Goal: Communication & Community: Answer question/provide support

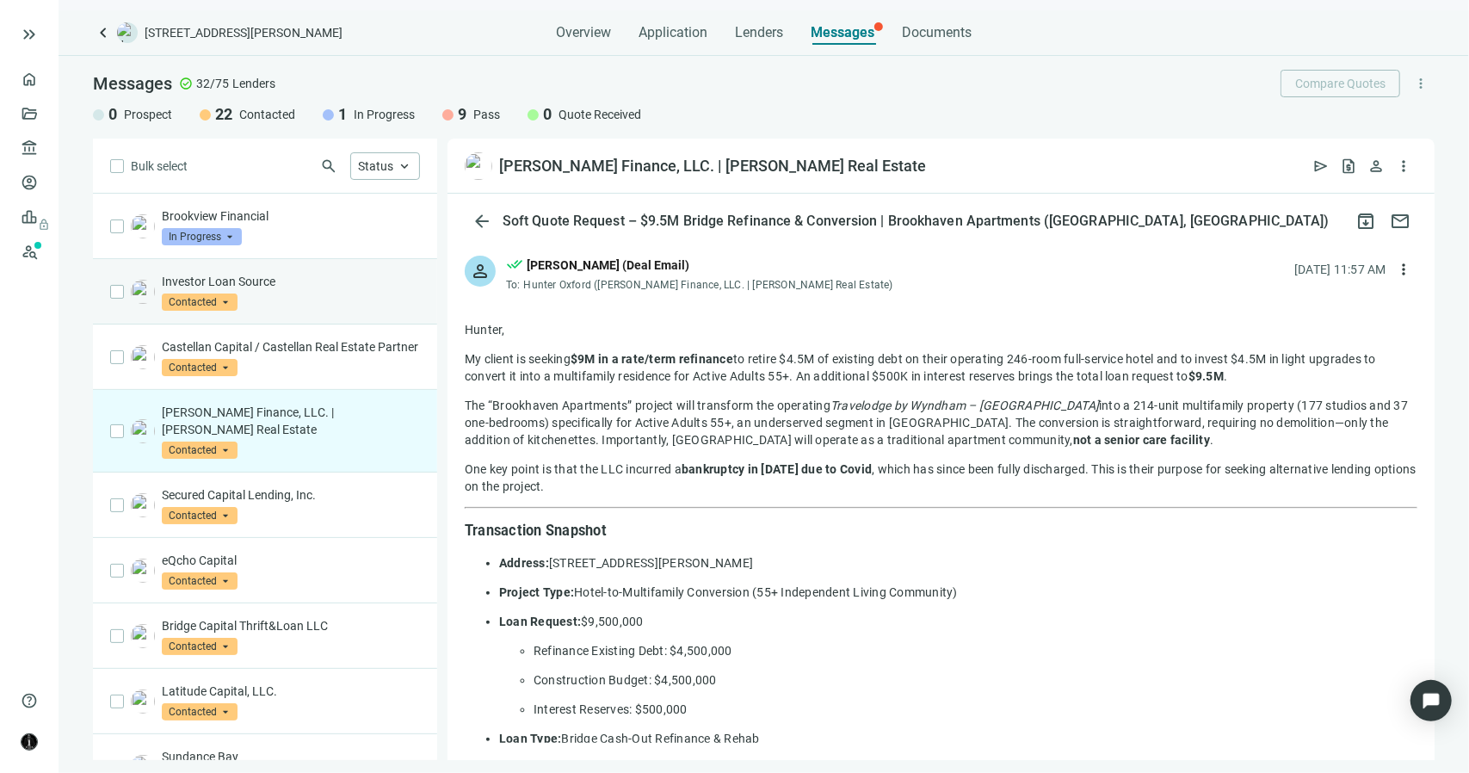
scroll to position [1235, 0]
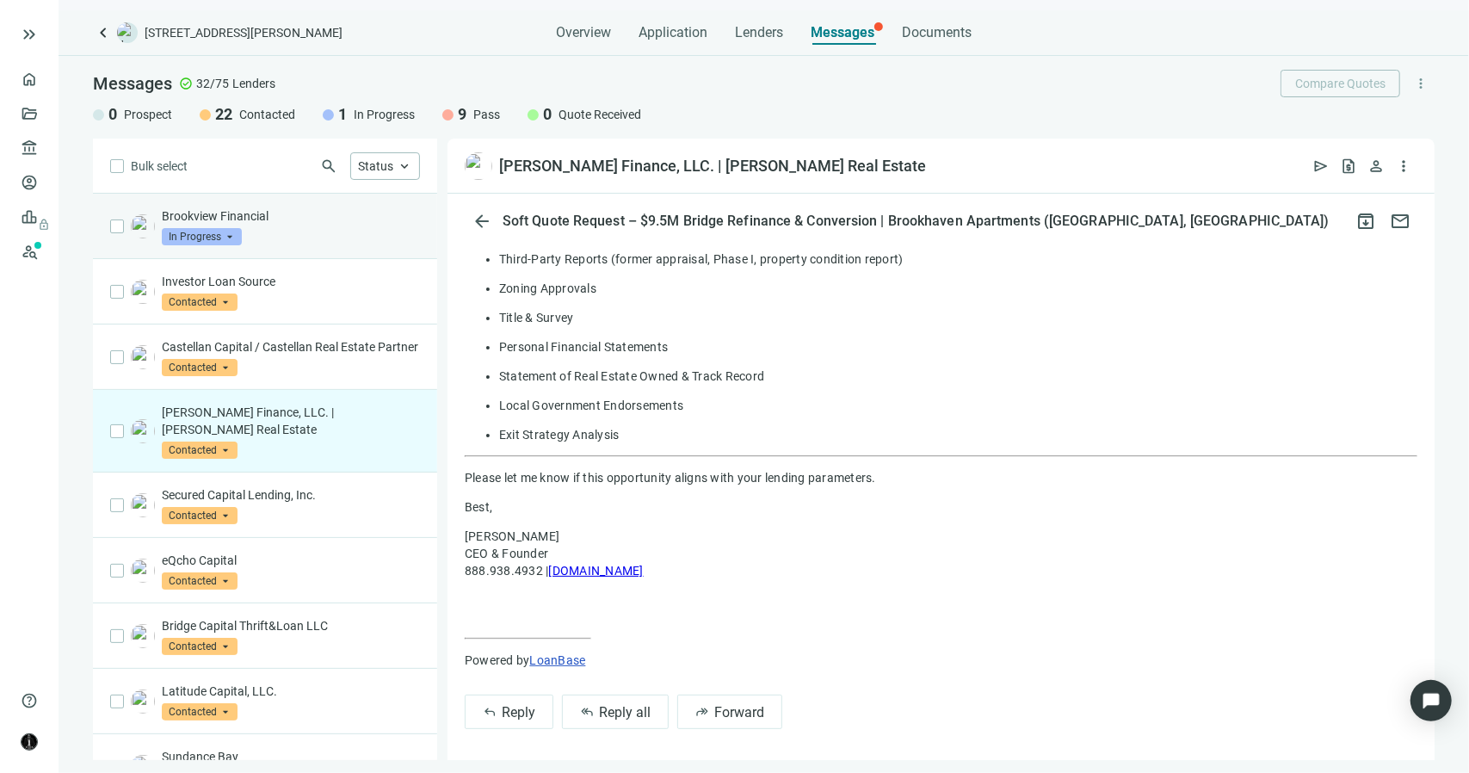
click at [258, 239] on div "Brookview Financial In Progress arrow_drop_down prospect contacted in_progress …" at bounding box center [291, 226] width 258 height 38
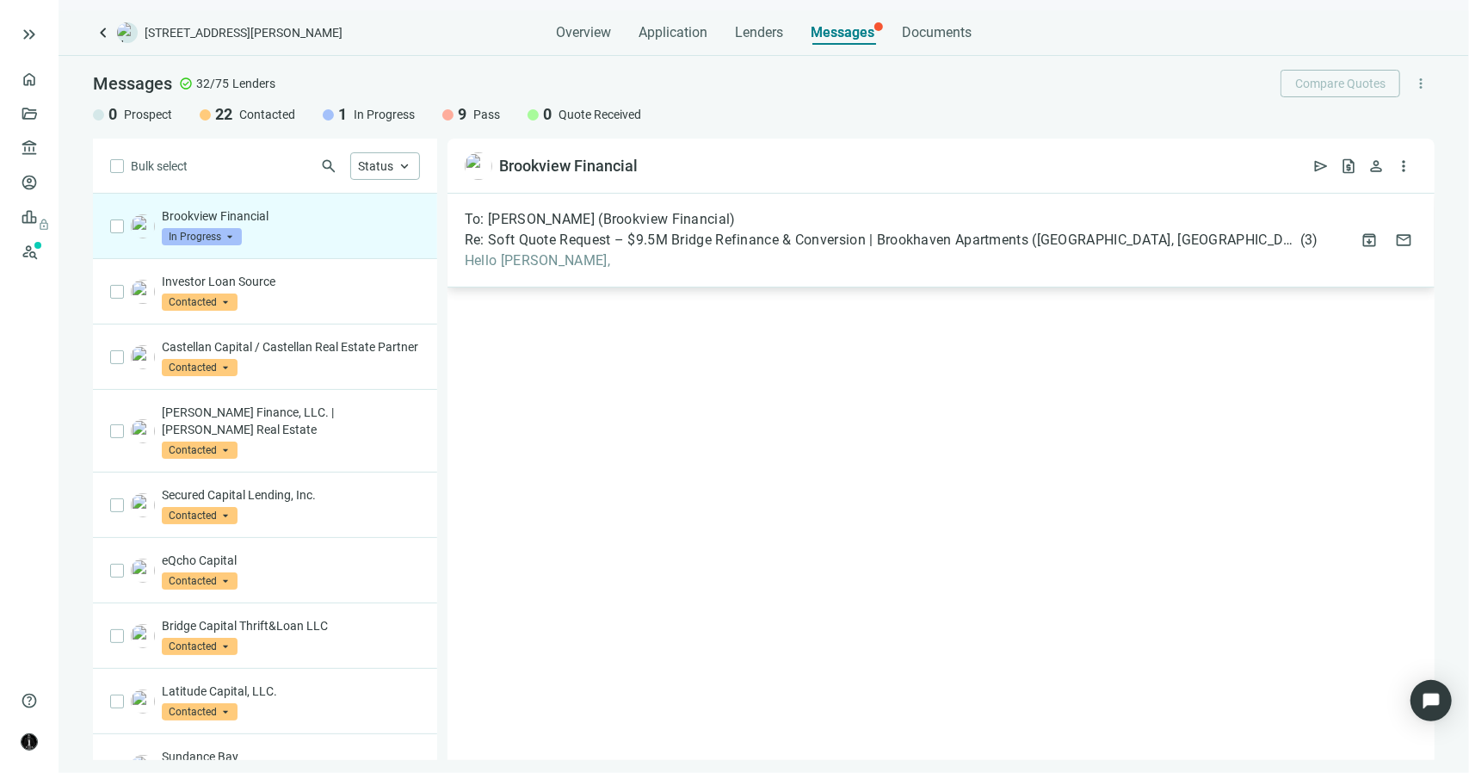
click at [575, 252] on span "Hello [PERSON_NAME]," at bounding box center [892, 260] width 854 height 17
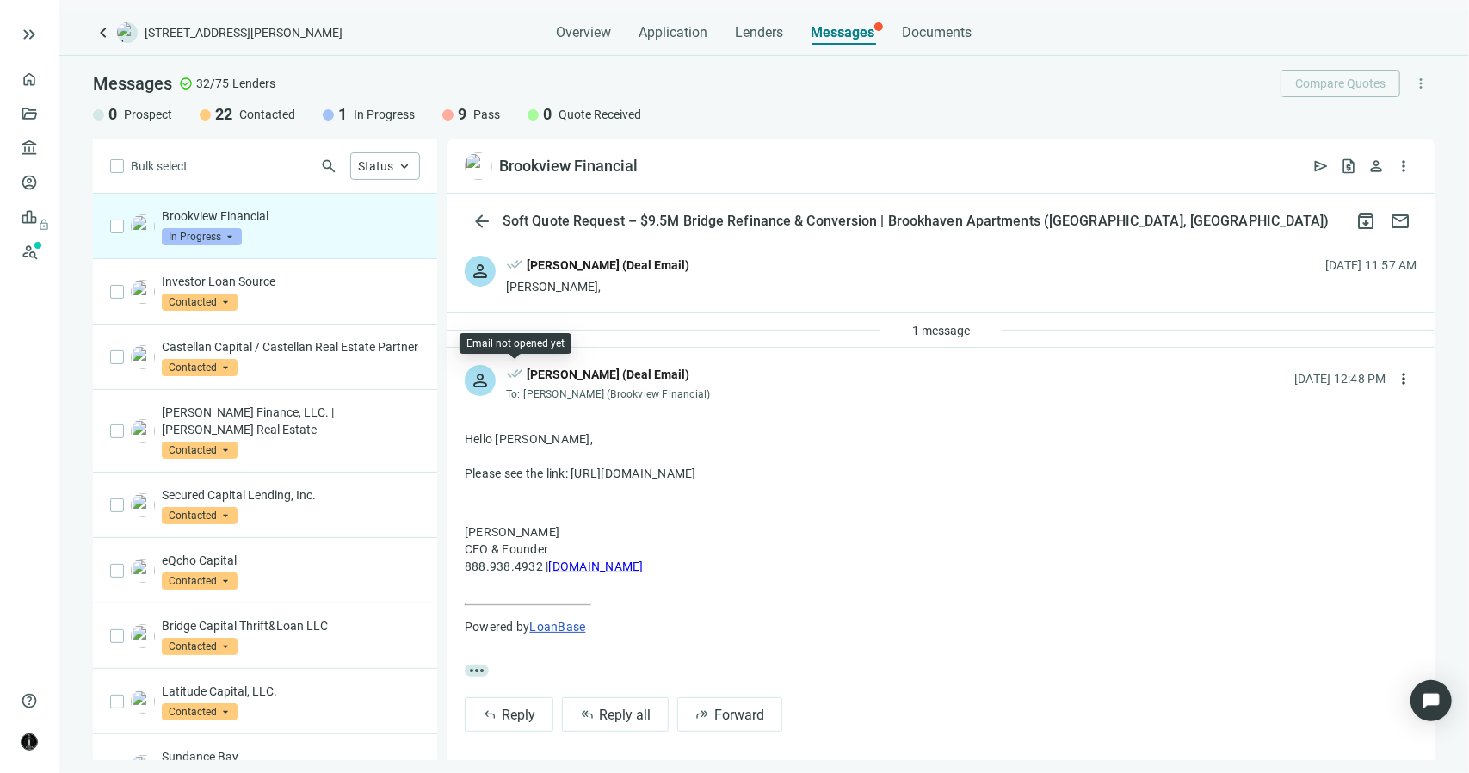
click at [513, 376] on span "done_all" at bounding box center [514, 376] width 17 height 22
click at [912, 325] on span "1 message" at bounding box center [941, 331] width 58 height 14
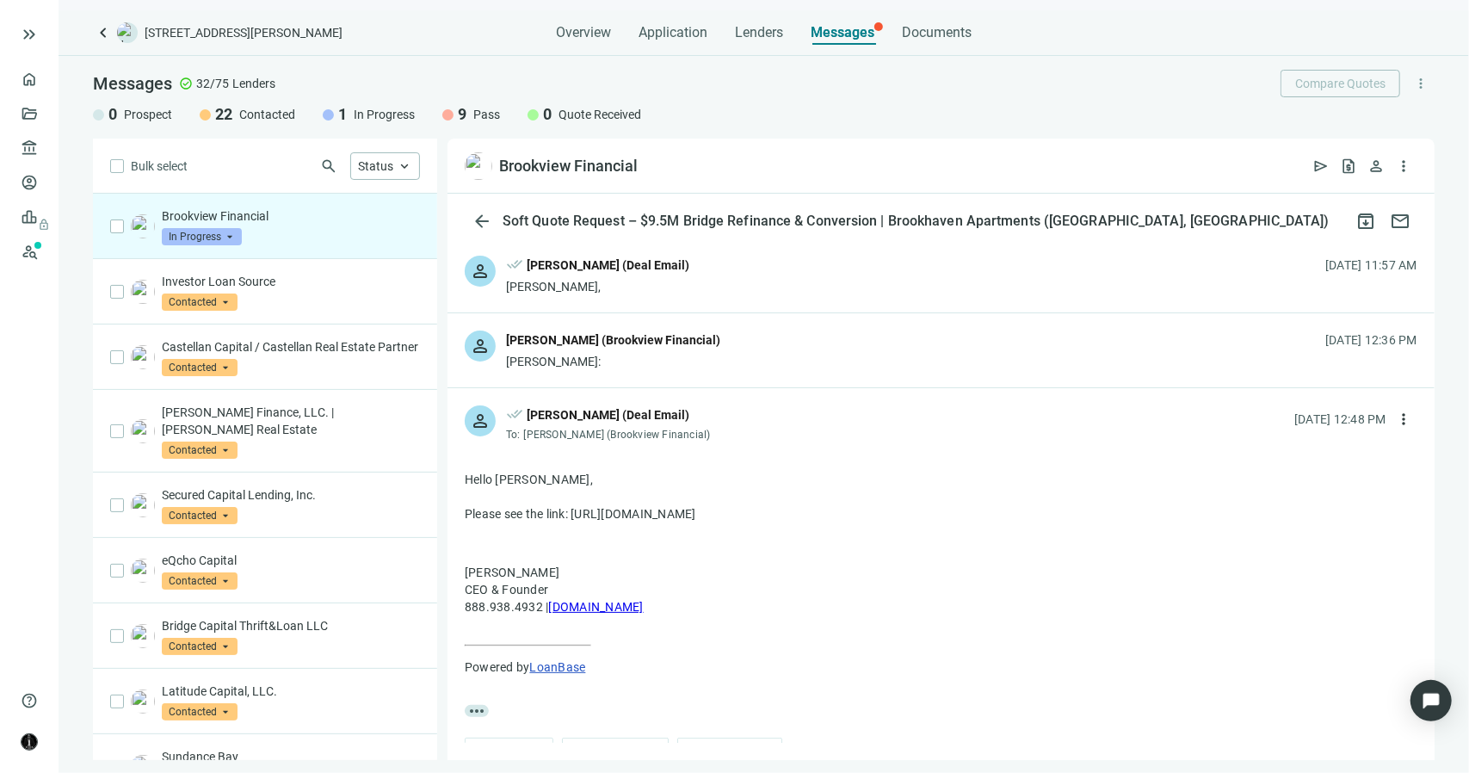
click at [652, 343] on div "[PERSON_NAME] (Brookview Financial)" at bounding box center [613, 339] width 214 height 19
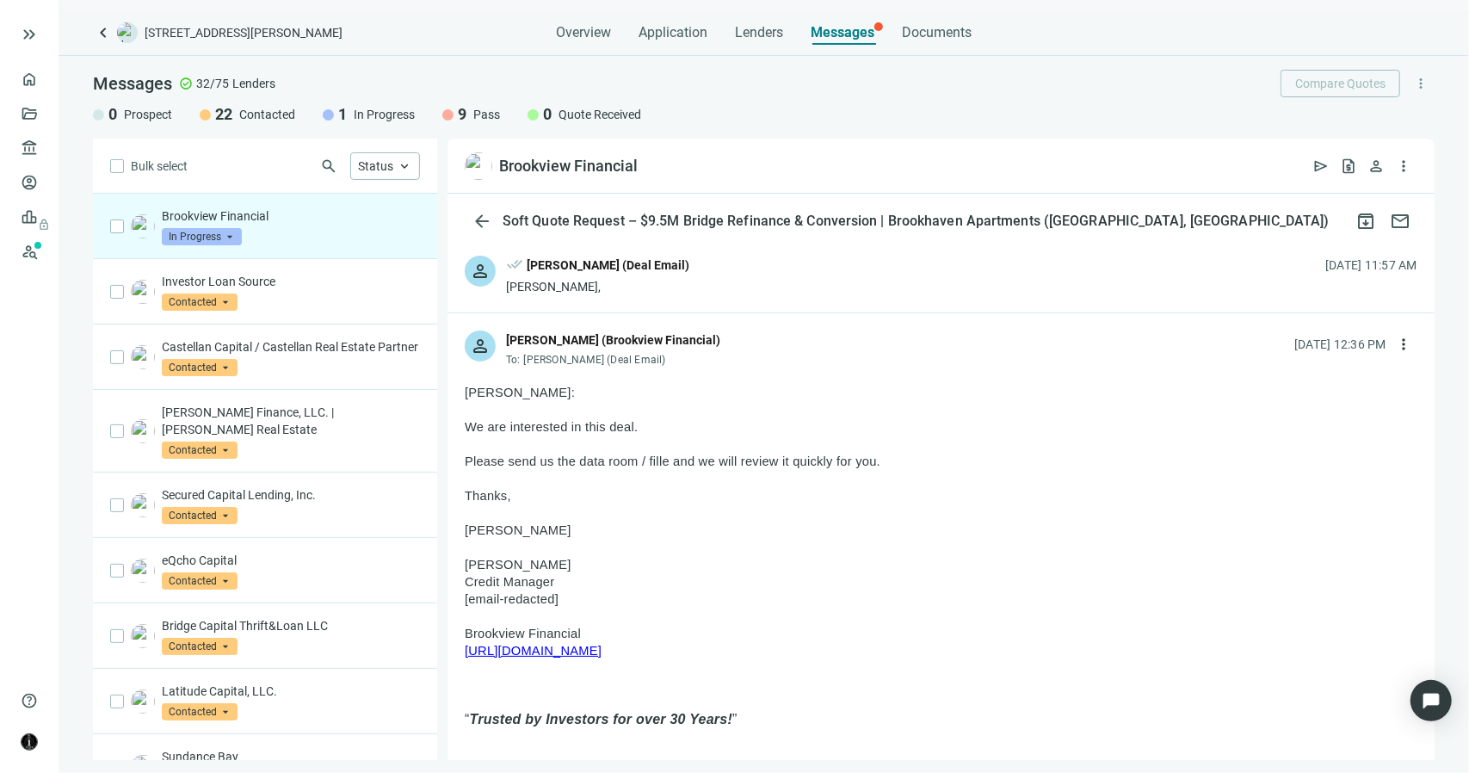
click at [664, 275] on div "done_all [PERSON_NAME] (Deal Email)" at bounding box center [597, 267] width 183 height 22
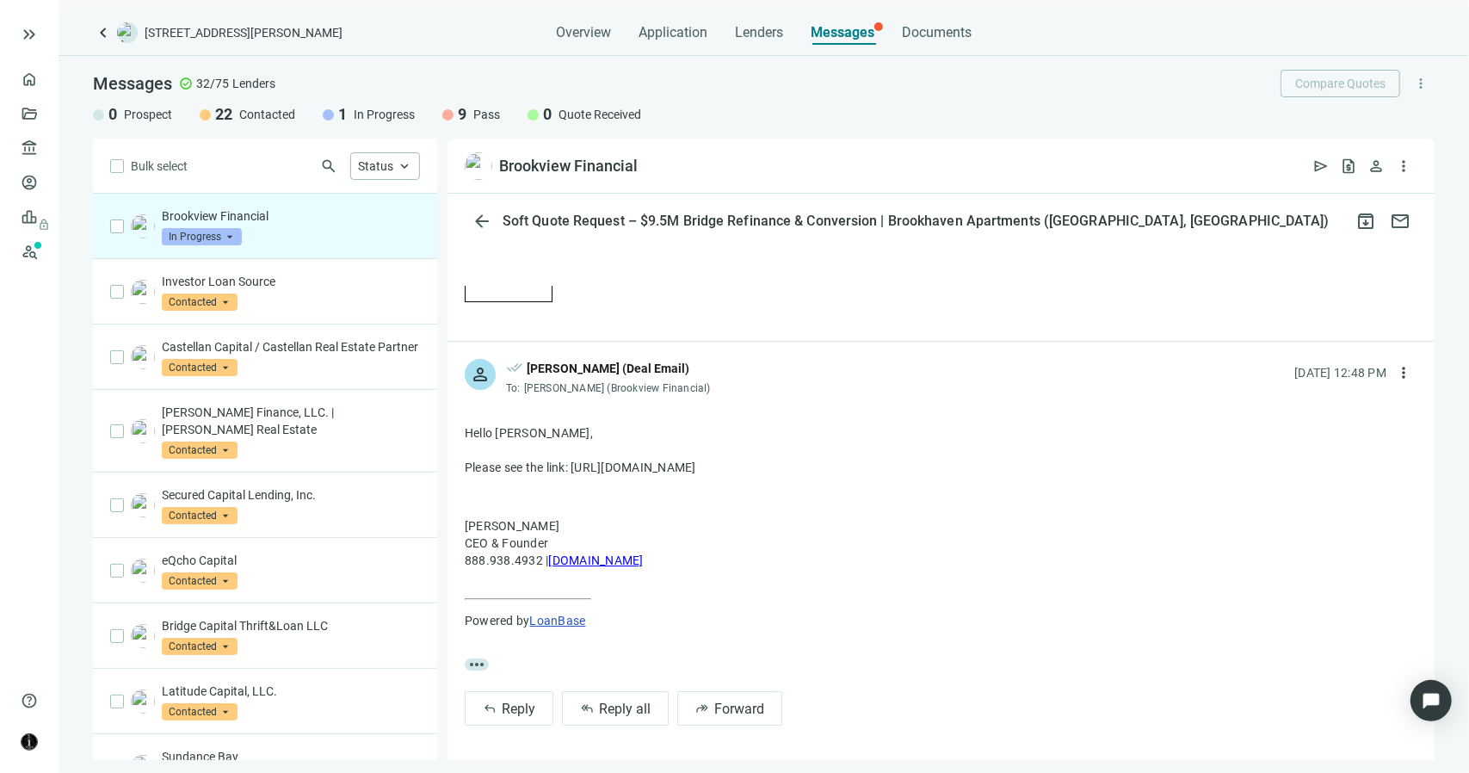
scroll to position [3916, 0]
click at [312, 296] on div "Investor Loan Source Contacted arrow_drop_down" at bounding box center [291, 292] width 258 height 38
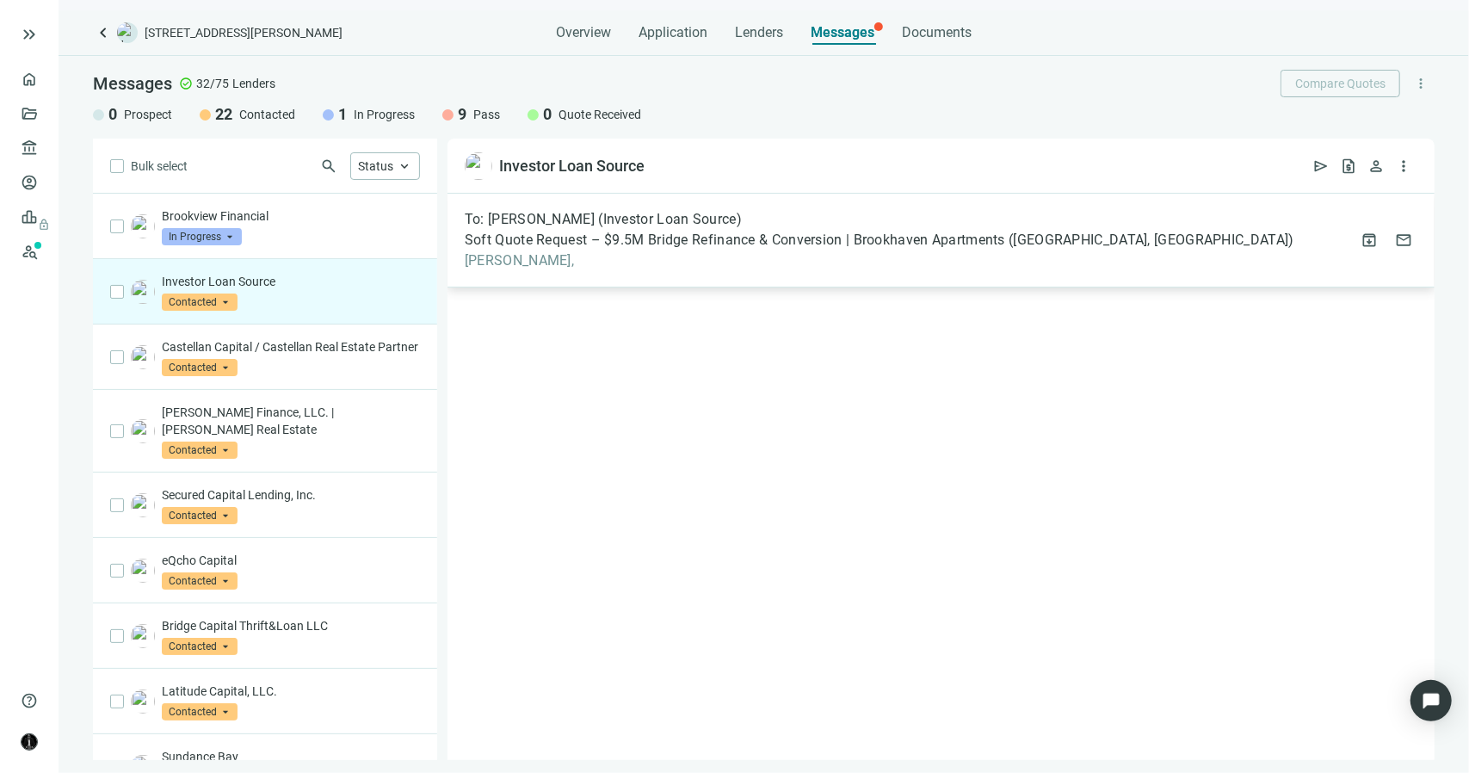
click at [506, 266] on span "[PERSON_NAME]," at bounding box center [880, 260] width 830 height 17
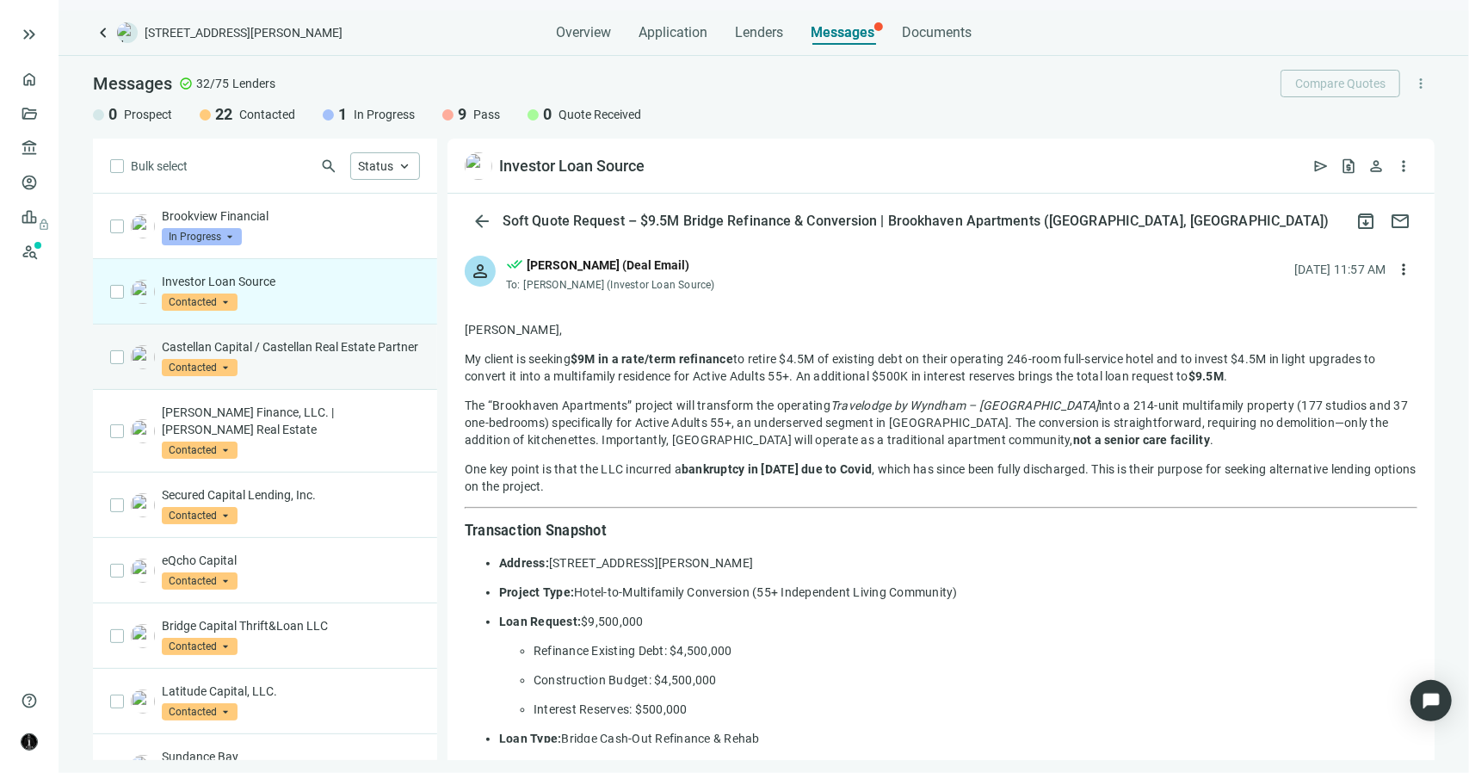
click at [286, 355] on p "Castellan Capital / Castellan Real Estate Partner" at bounding box center [291, 346] width 258 height 17
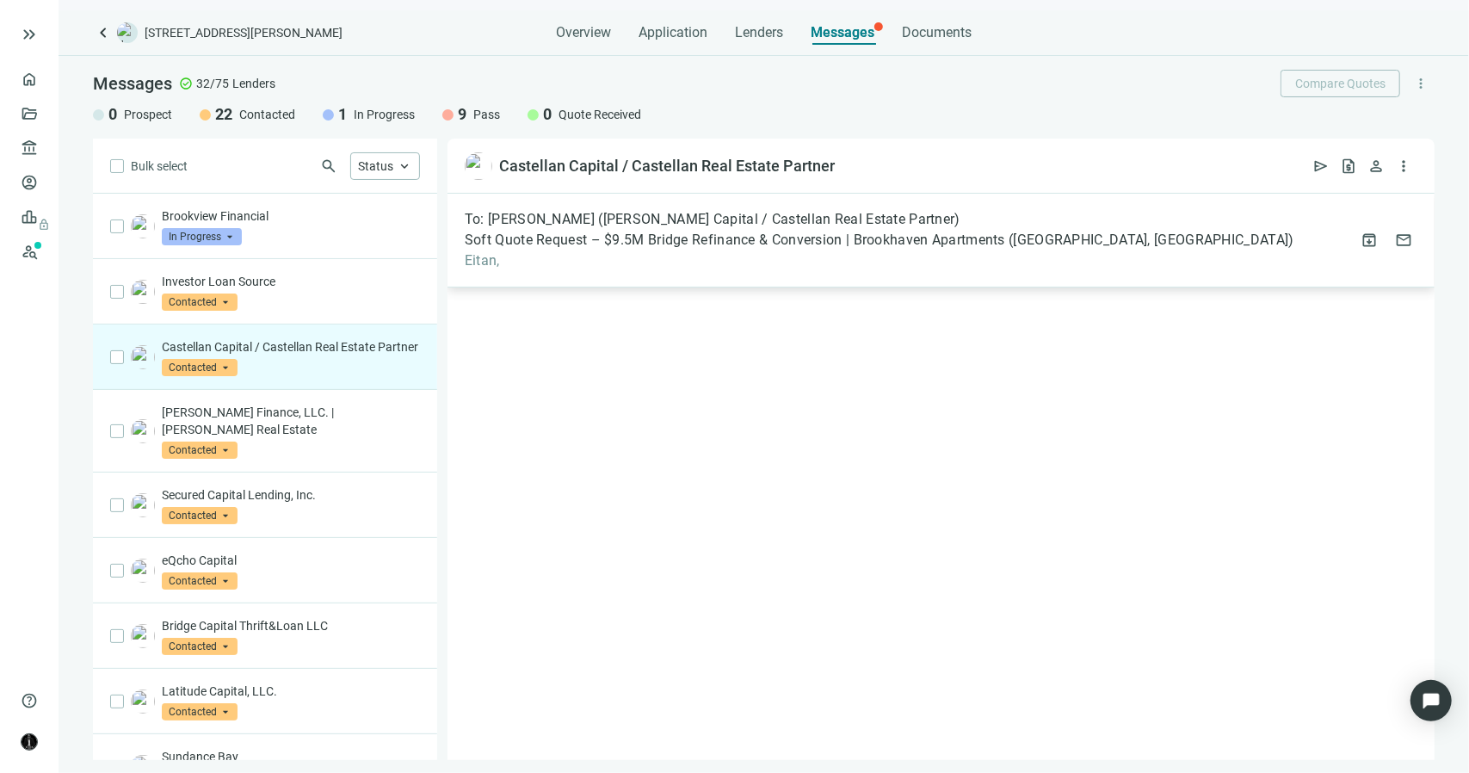
click at [501, 257] on span "Eitan," at bounding box center [880, 260] width 830 height 17
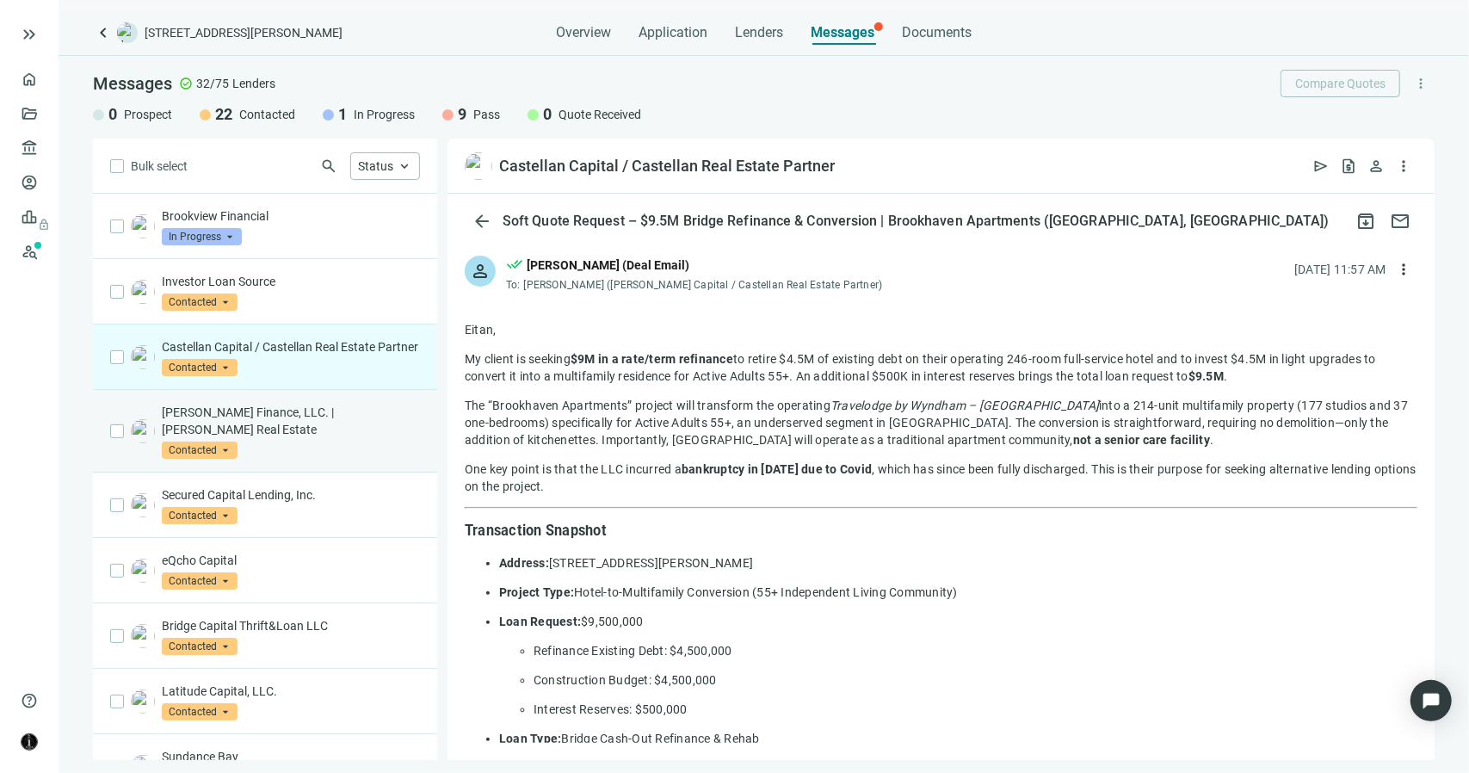
click at [277, 445] on div "[PERSON_NAME] Finance, LLC. | [PERSON_NAME] Real Estate Contacted arrow_drop_do…" at bounding box center [291, 431] width 258 height 55
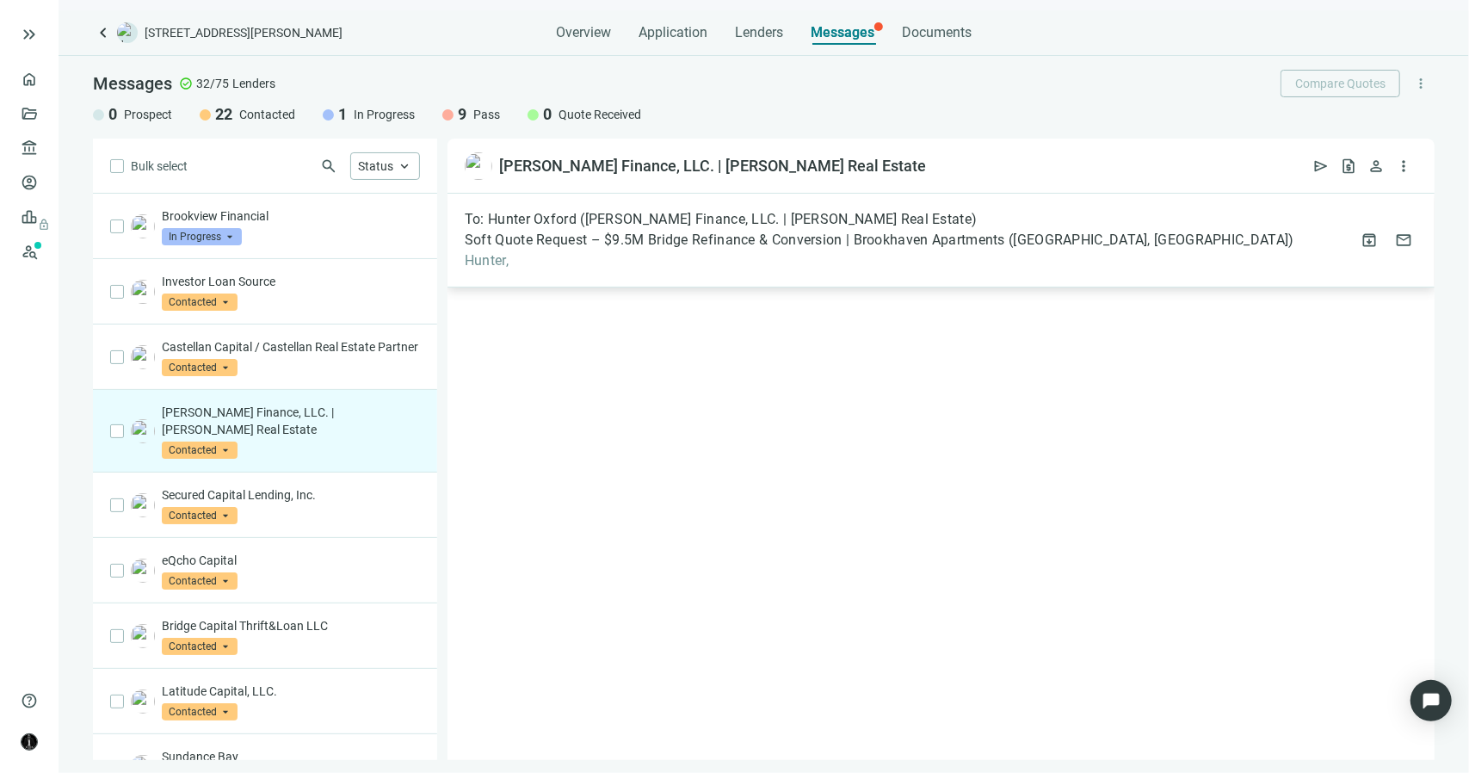
click at [494, 264] on span "Hunter," at bounding box center [880, 260] width 830 height 17
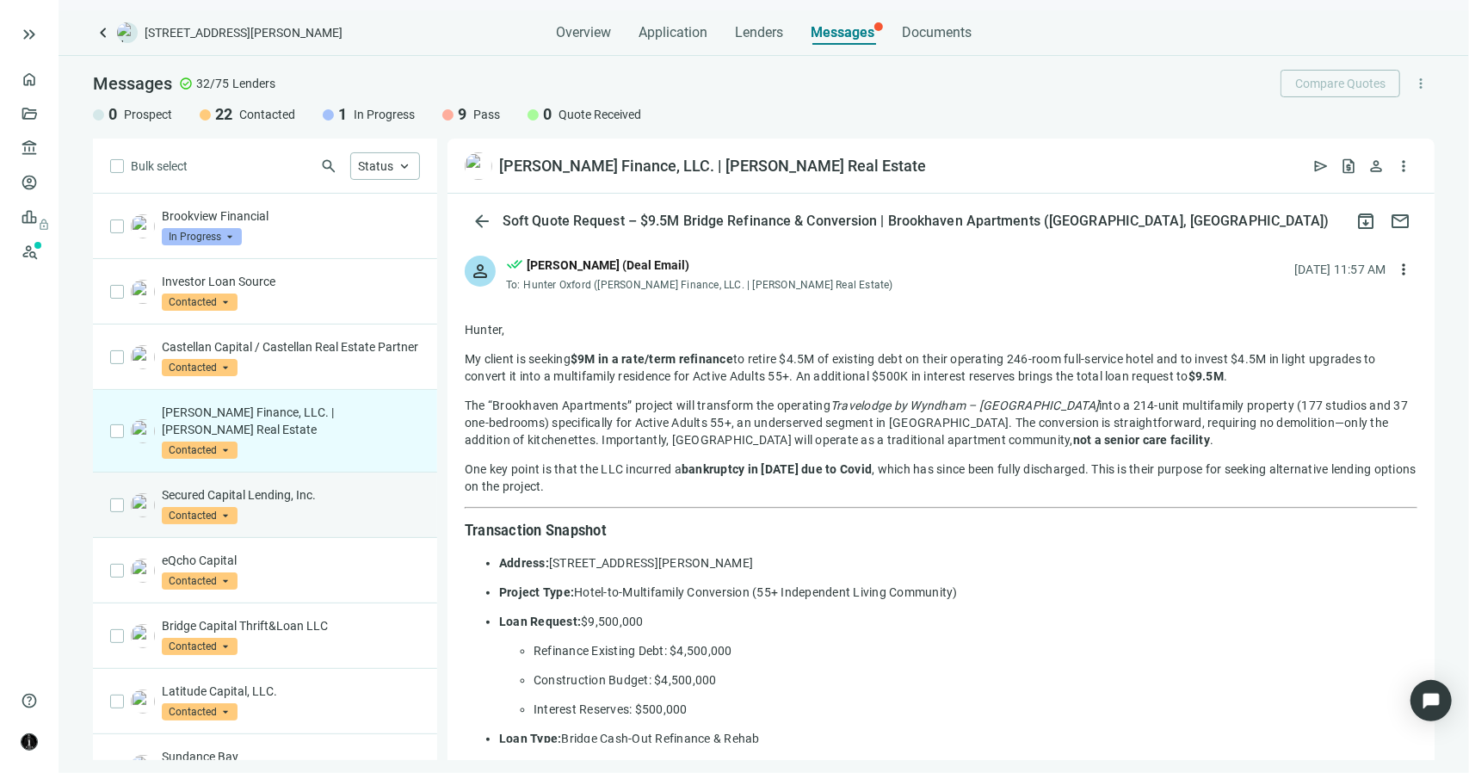
click at [281, 486] on p "Secured Capital Lending, Inc." at bounding box center [291, 494] width 258 height 17
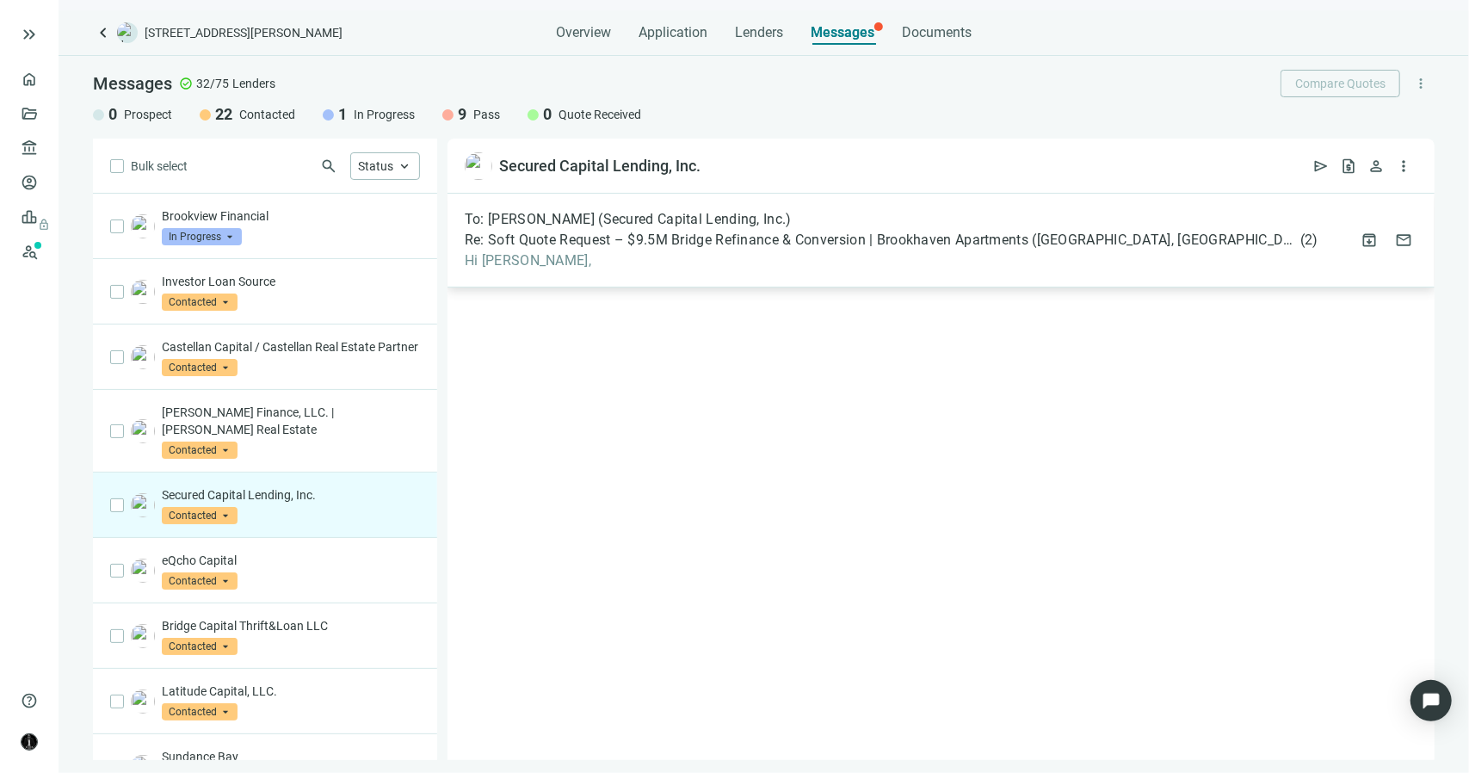
click at [504, 234] on span "Re: Soft Quote Request – $9.5M Bridge Refinance & Conversion | Brookhaven Apart…" at bounding box center [881, 239] width 832 height 17
